Goal: Information Seeking & Learning: Learn about a topic

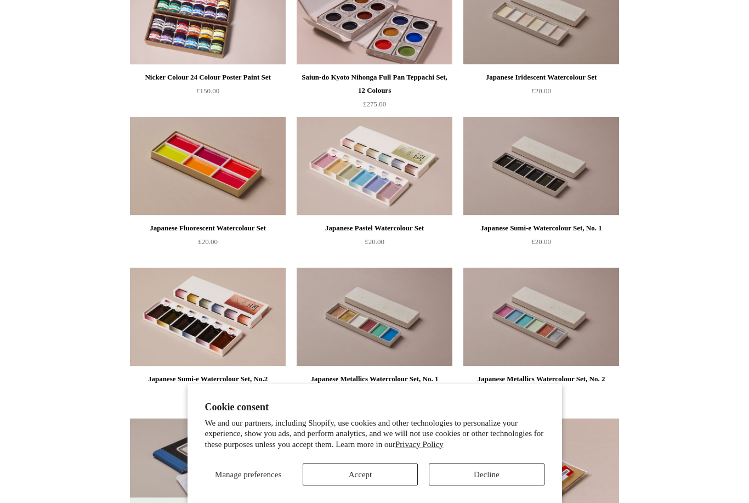
scroll to position [1380, 0]
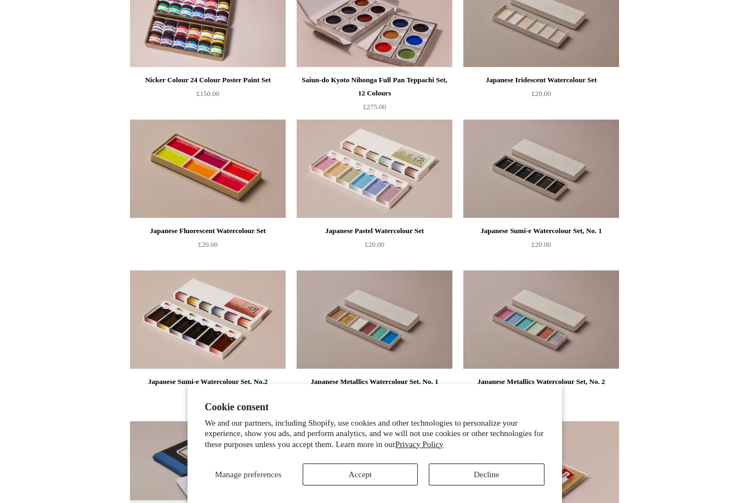
click at [340, 170] on img at bounding box center [375, 168] width 156 height 99
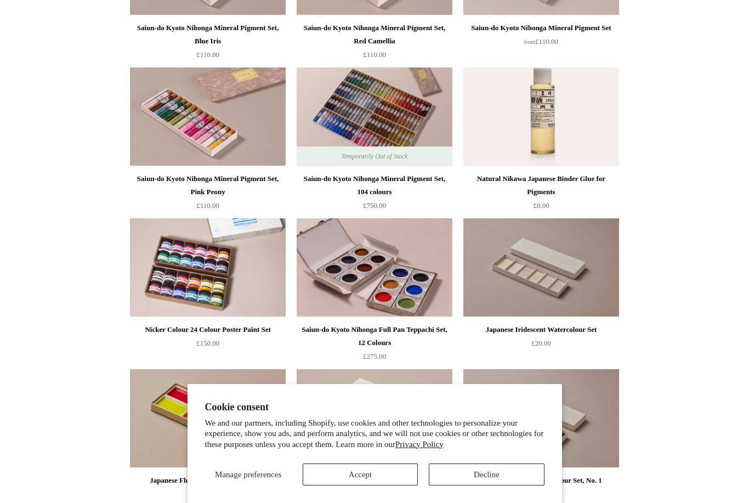
scroll to position [1130, 0]
click at [561, 261] on img at bounding box center [541, 268] width 156 height 99
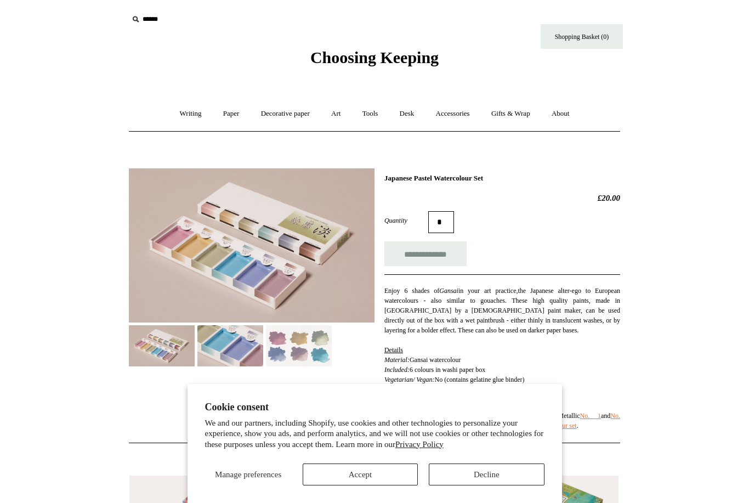
click at [231, 354] on img at bounding box center [230, 345] width 66 height 41
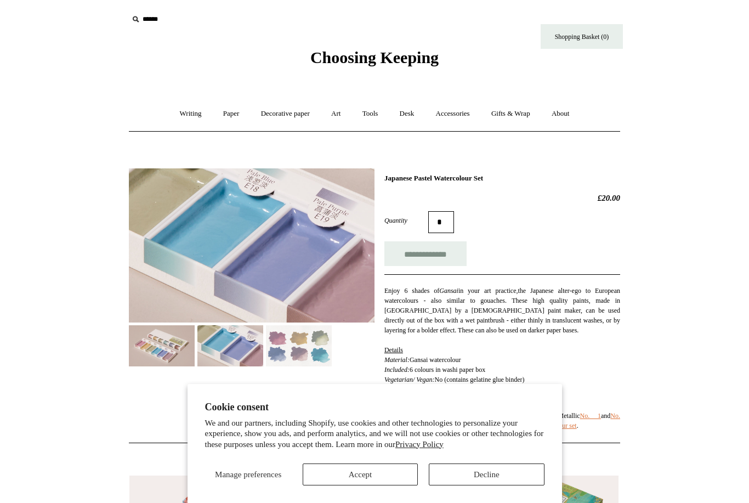
click at [293, 350] on img at bounding box center [299, 345] width 66 height 41
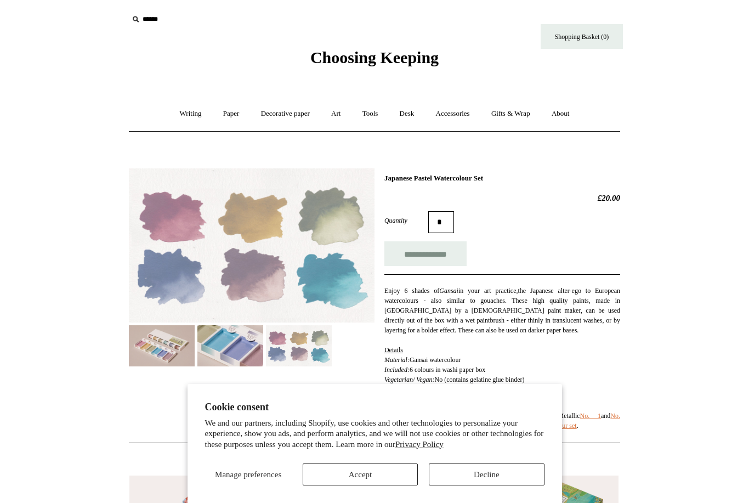
click at [226, 356] on img at bounding box center [230, 345] width 66 height 41
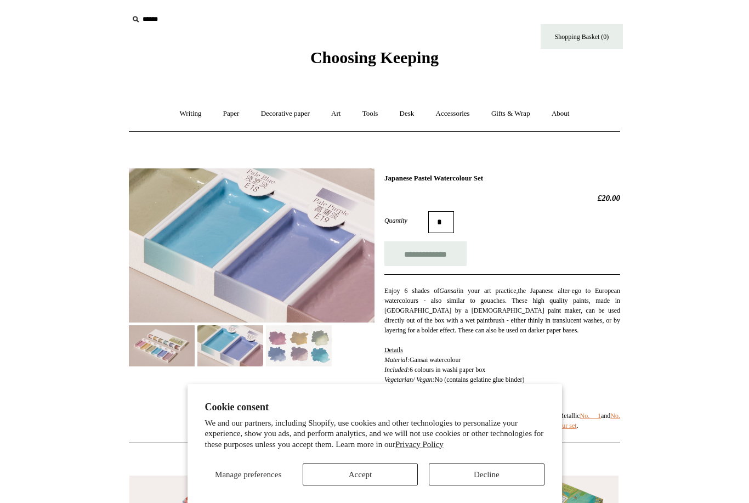
click at [172, 345] on img at bounding box center [162, 345] width 66 height 41
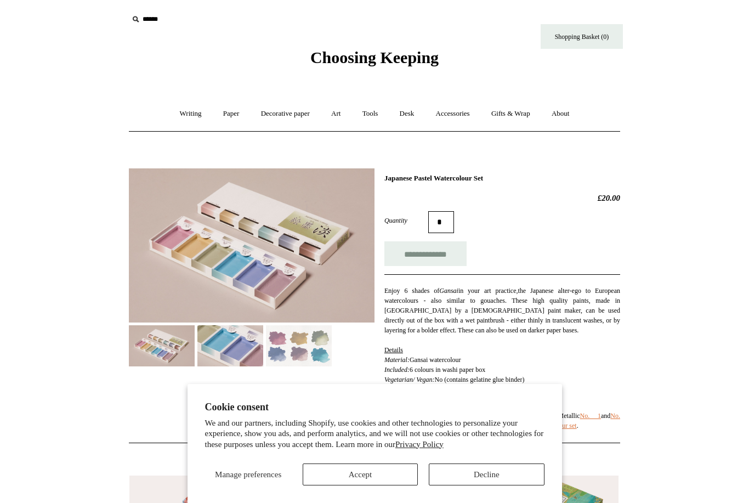
click at [299, 351] on img at bounding box center [299, 345] width 66 height 41
